Goal: Information Seeking & Learning: Find specific fact

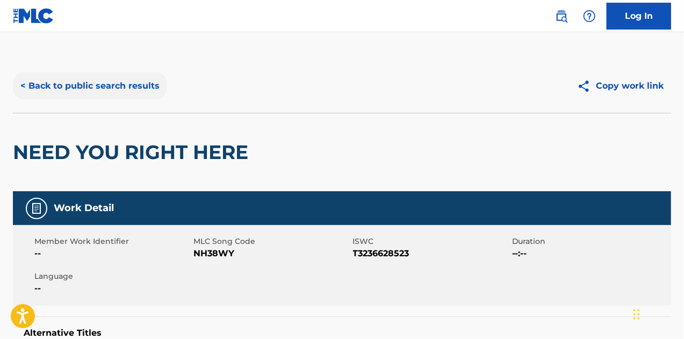
click at [111, 81] on button "< Back to public search results" at bounding box center [90, 86] width 154 height 27
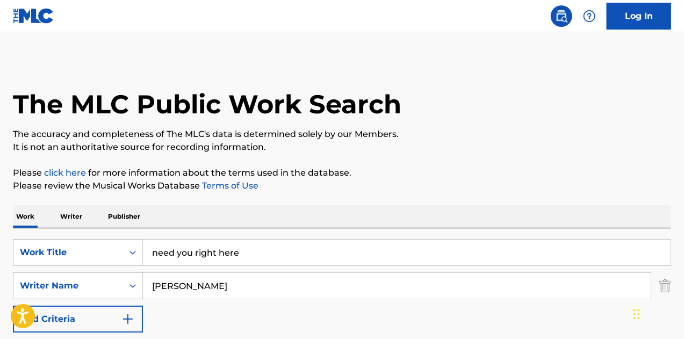
click at [232, 256] on input "after darj" at bounding box center [407, 253] width 528 height 26
type input "after dark"
type input "[PERSON_NAME]"
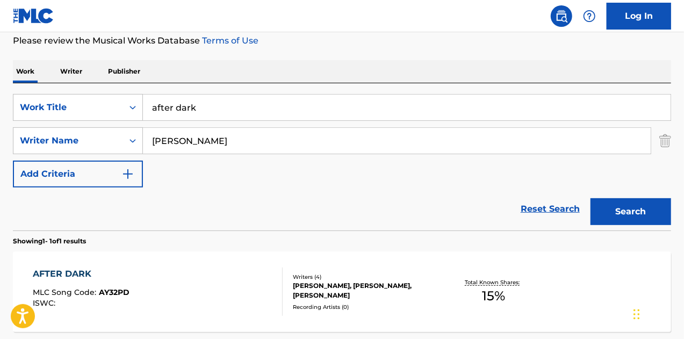
scroll to position [215, 0]
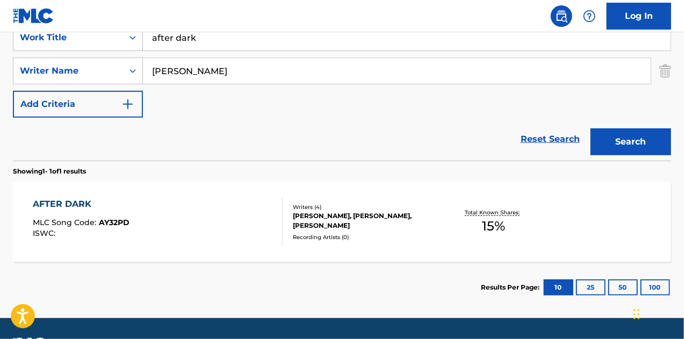
click at [227, 198] on div "AFTER DARK MLC Song Code : AY32PD ISWC :" at bounding box center [158, 222] width 250 height 48
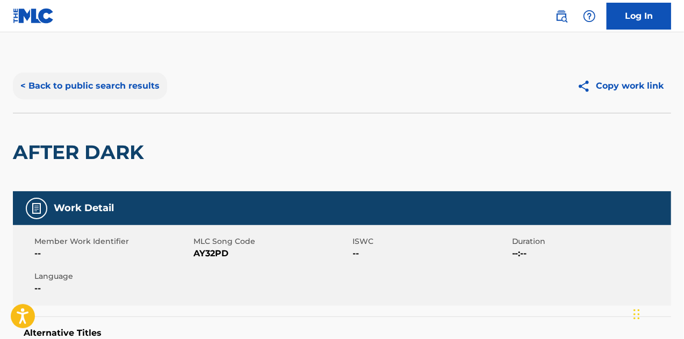
click at [134, 84] on button "< Back to public search results" at bounding box center [90, 86] width 154 height 27
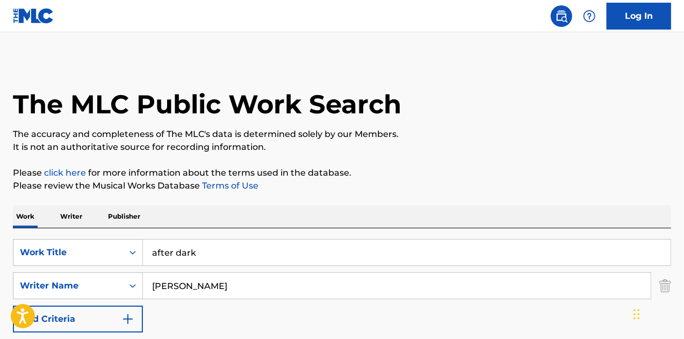
scroll to position [184, 0]
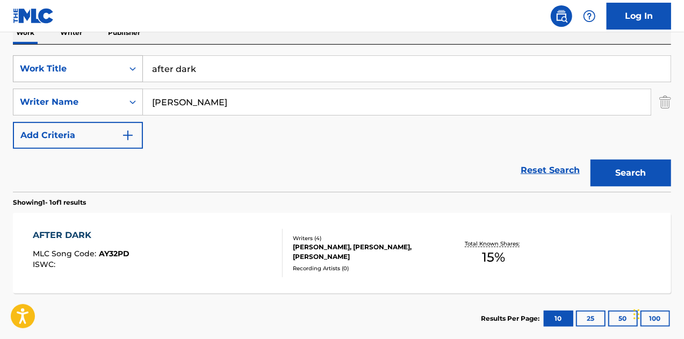
drag, startPoint x: 236, startPoint y: 76, endPoint x: 56, endPoint y: 81, distance: 180.1
click at [52, 83] on div "SearchWithCriteria5cbc26ea-1fc1-4850-b547-c04d48581a1f Work Title after dark Se…" at bounding box center [342, 102] width 658 height 94
type input "dream about me"
click at [591, 160] on button "Search" at bounding box center [631, 173] width 81 height 27
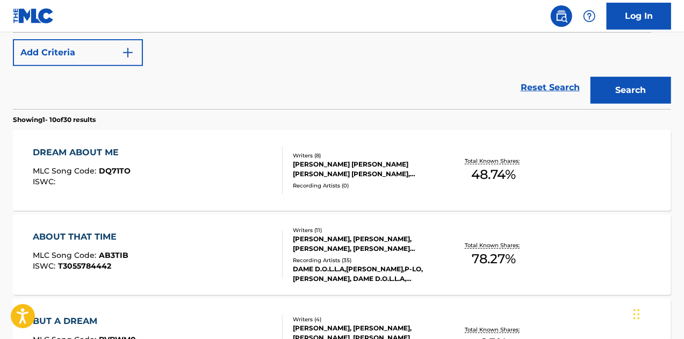
scroll to position [291, 0]
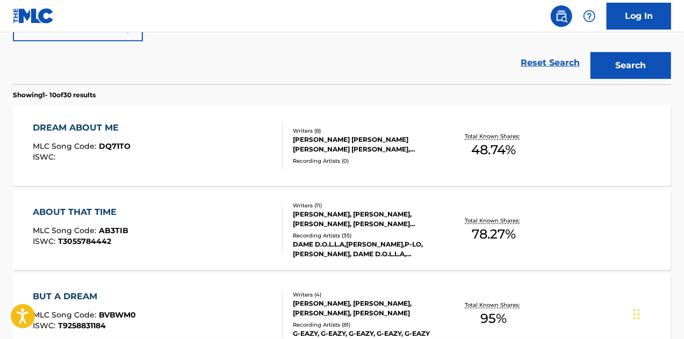
click at [254, 147] on div "DREAM ABOUT ME MLC Song Code : DQ71TO ISWC :" at bounding box center [158, 145] width 250 height 48
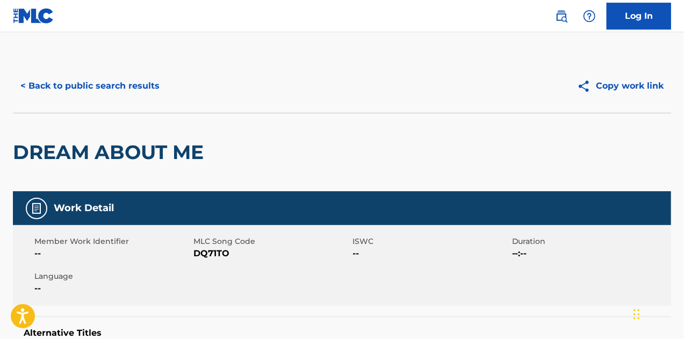
click at [254, 147] on div "DREAM ABOUT ME" at bounding box center [342, 152] width 658 height 78
click at [84, 87] on button "< Back to public search results" at bounding box center [90, 86] width 154 height 27
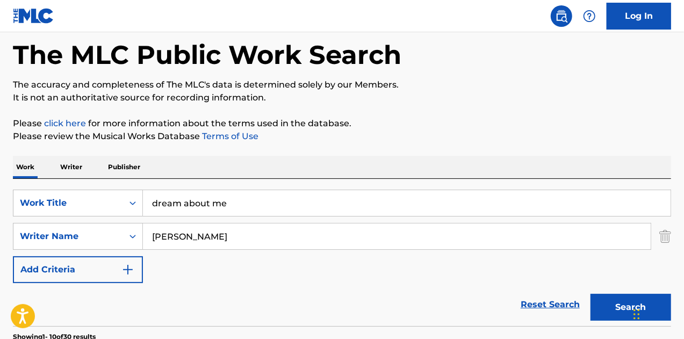
scroll to position [23, 0]
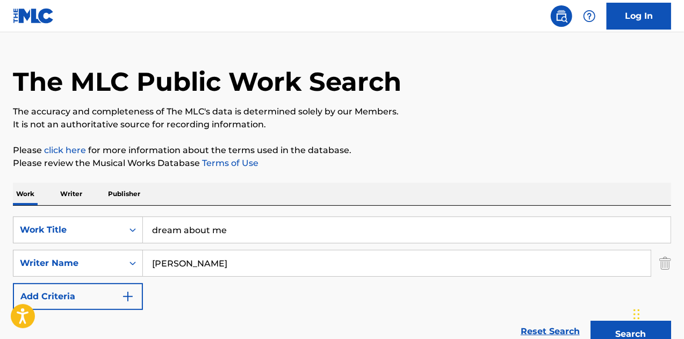
drag, startPoint x: 232, startPoint y: 236, endPoint x: 62, endPoint y: 199, distance: 174.4
type input "kiss the sky"
click at [591, 321] on button "Search" at bounding box center [631, 334] width 81 height 27
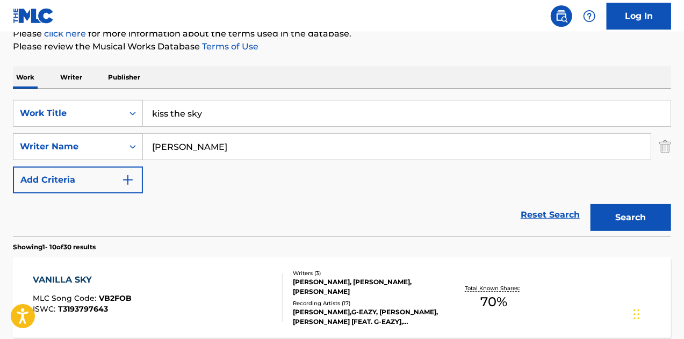
scroll to position [131, 0]
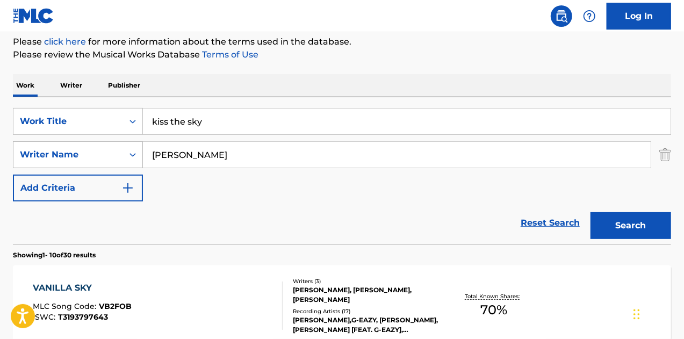
drag, startPoint x: 231, startPoint y: 155, endPoint x: 62, endPoint y: 154, distance: 168.2
click at [62, 154] on div "SearchWithCriteria6f2d558a-31e0-40ba-a504-017356eb1c06 Writer Name [PERSON_NAME]" at bounding box center [342, 154] width 658 height 27
type input "="
type input "[PERSON_NAME]"
click at [591, 212] on button "Search" at bounding box center [631, 225] width 81 height 27
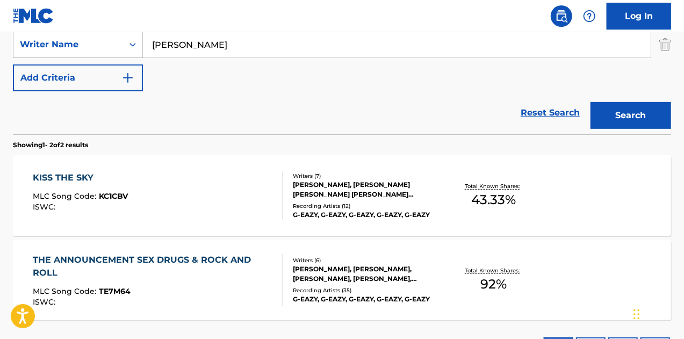
scroll to position [242, 0]
click at [170, 184] on div "KISS THE SKY MLC Song Code : KC1CBV ISWC :" at bounding box center [158, 195] width 250 height 48
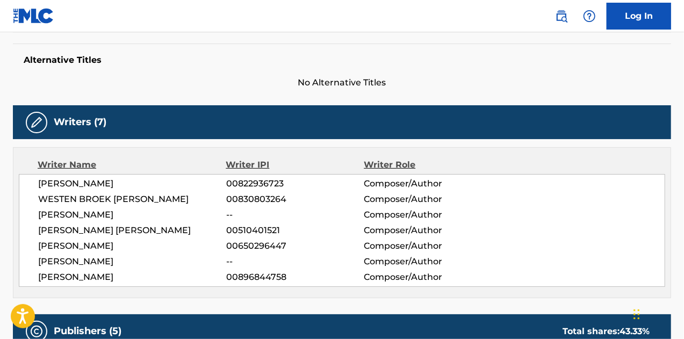
scroll to position [3, 0]
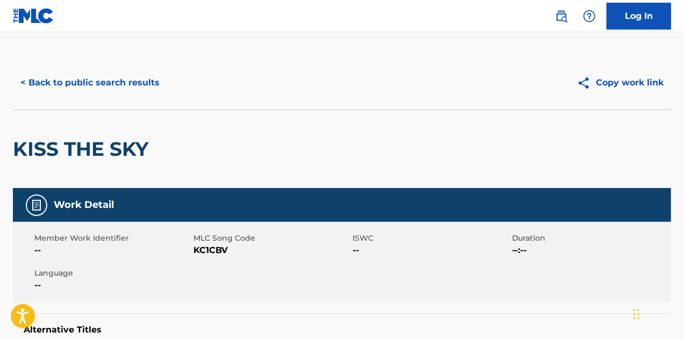
click at [126, 66] on div "< Back to public search results Copy work link" at bounding box center [342, 83] width 658 height 54
click at [124, 77] on button "< Back to public search results" at bounding box center [90, 82] width 154 height 27
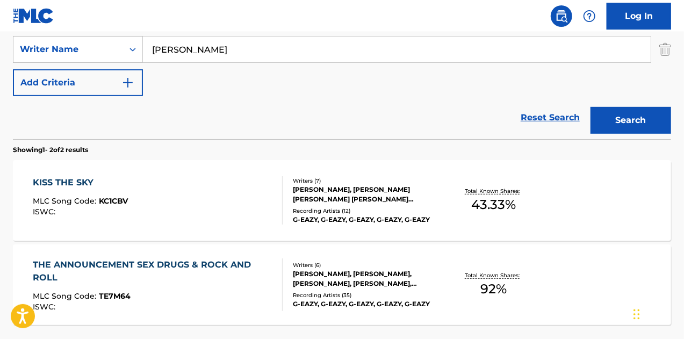
scroll to position [129, 0]
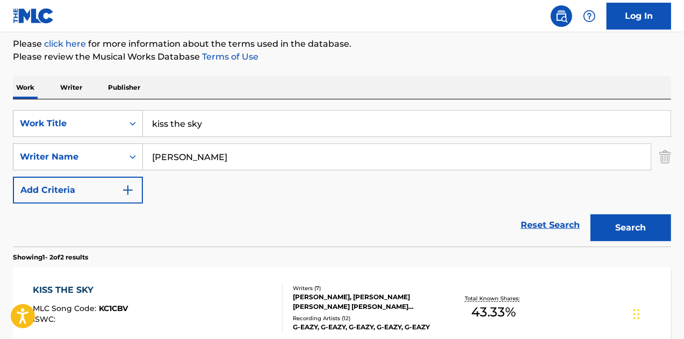
drag, startPoint x: 161, startPoint y: 124, endPoint x: 11, endPoint y: 102, distance: 151.6
click at [11, 102] on div "The MLC Public Work Search The accuracy and completeness of The MLC's data is d…" at bounding box center [342, 206] width 684 height 553
type input "helium"
click at [591, 214] on button "Search" at bounding box center [631, 227] width 81 height 27
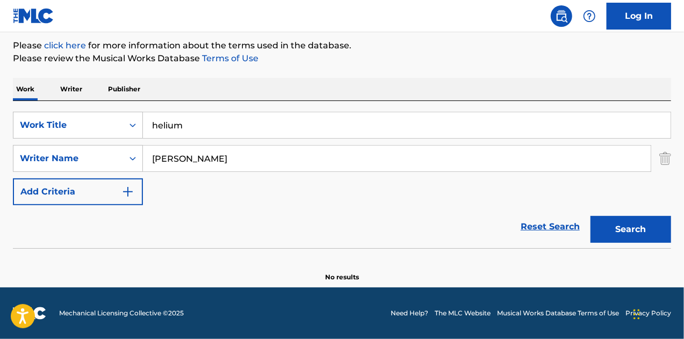
scroll to position [127, 0]
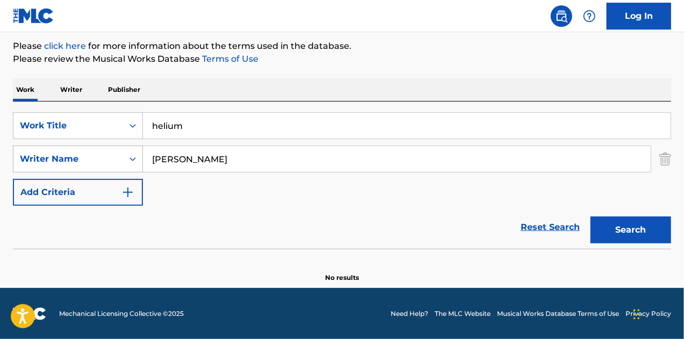
drag, startPoint x: 83, startPoint y: 145, endPoint x: 99, endPoint y: 151, distance: 16.9
click at [0, 131] on div "The MLC Public Work Search The accuracy and completeness of The MLC's data is d…" at bounding box center [342, 107] width 684 height 350
click at [591, 217] on button "Search" at bounding box center [631, 230] width 81 height 27
type input "[PERSON_NAME]"
click at [591, 217] on button "Search" at bounding box center [631, 230] width 81 height 27
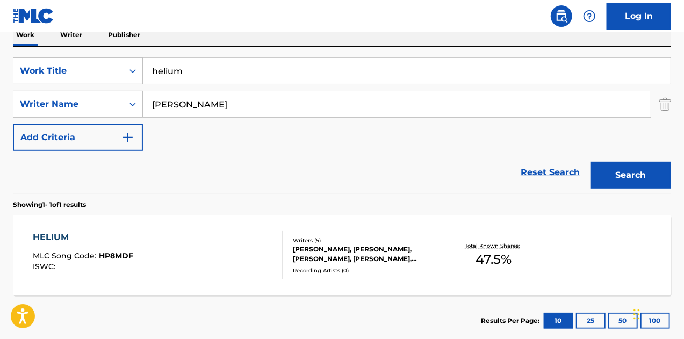
scroll to position [245, 0]
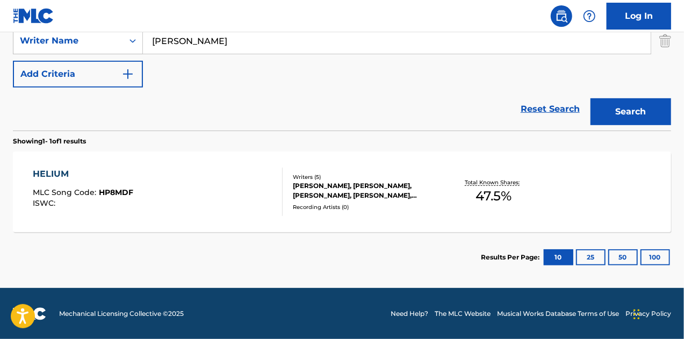
click at [198, 171] on div "HELIUM MLC Song Code : HP8MDF ISWC :" at bounding box center [158, 192] width 250 height 48
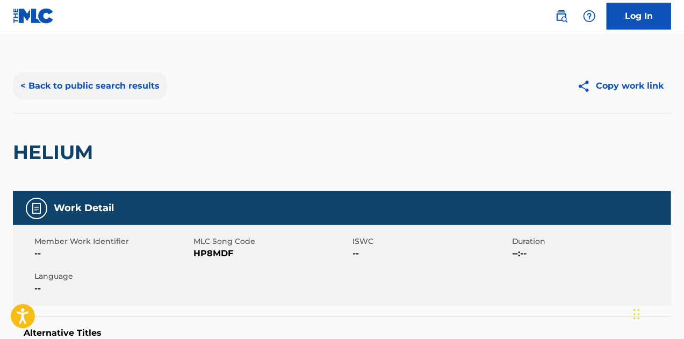
click at [98, 93] on button "< Back to public search results" at bounding box center [90, 86] width 154 height 27
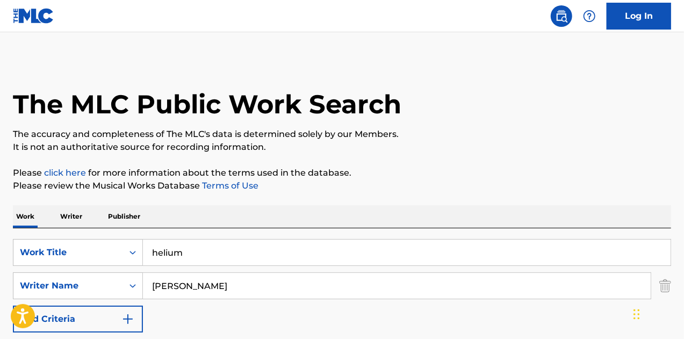
scroll to position [184, 0]
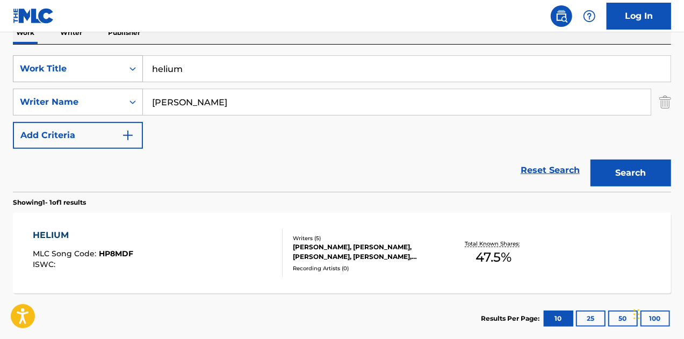
drag, startPoint x: 225, startPoint y: 73, endPoint x: 83, endPoint y: 75, distance: 141.9
click at [83, 75] on div "SearchWithCriteria5cbc26ea-1fc1-4850-b547-c04d48581a1f Work Title helium" at bounding box center [342, 68] width 658 height 27
type input "GRWM"
click at [618, 185] on button "Search" at bounding box center [631, 173] width 81 height 27
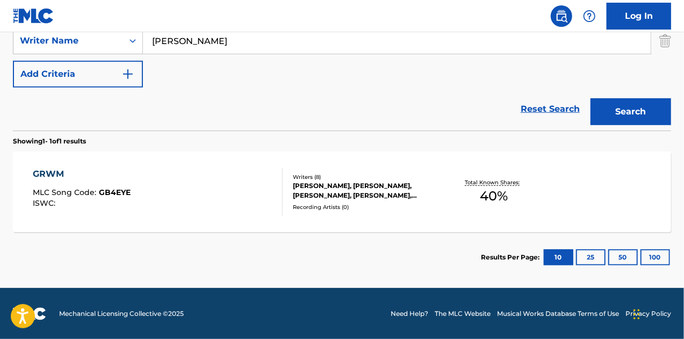
click at [182, 198] on div "GRWM MLC Song Code : GB4EYE ISWC :" at bounding box center [158, 192] width 250 height 48
